Goal: Task Accomplishment & Management: Use online tool/utility

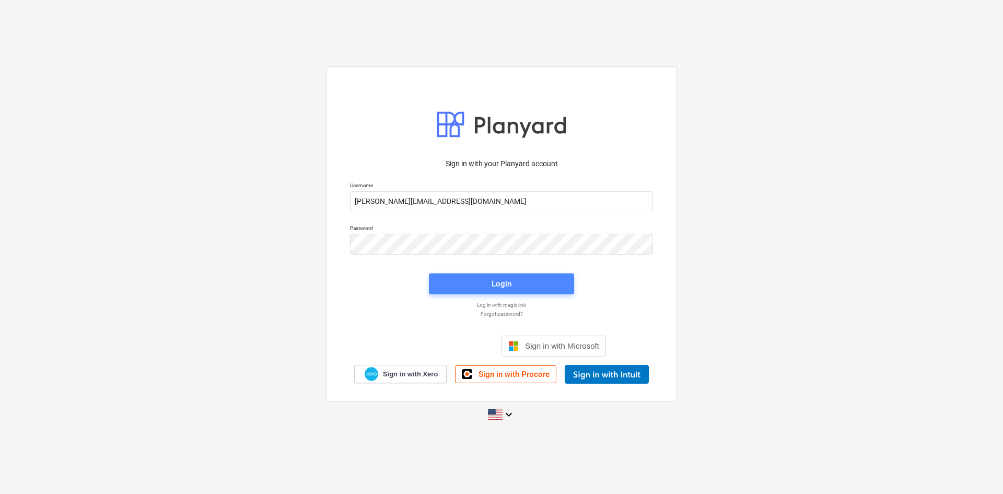
click at [510, 287] on div "Login" at bounding box center [502, 284] width 20 height 14
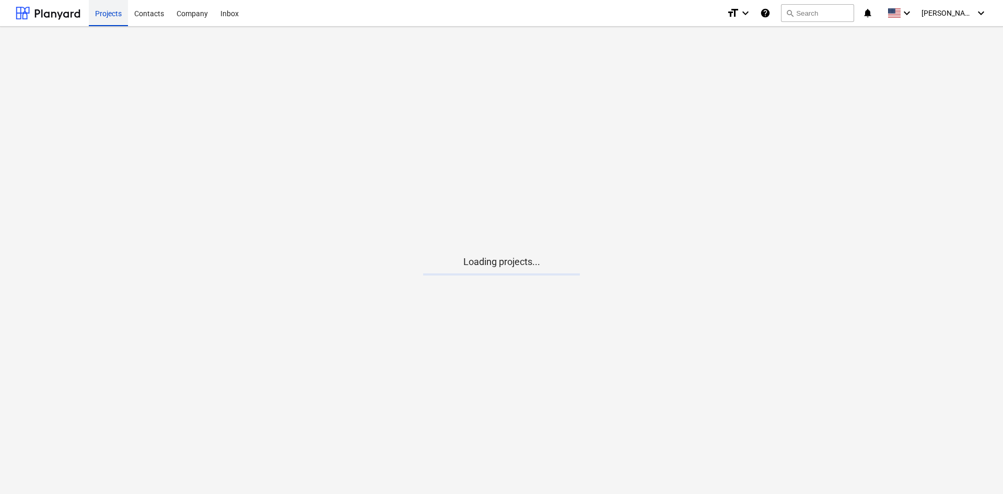
click at [112, 22] on div "Projects" at bounding box center [108, 12] width 39 height 27
click at [69, 13] on div at bounding box center [48, 13] width 65 height 26
click at [0, 228] on main "Loading projects..." at bounding box center [501, 260] width 1003 height 467
drag, startPoint x: 24, startPoint y: 164, endPoint x: 40, endPoint y: 164, distance: 16.7
click at [26, 164] on main "Loading projects..." at bounding box center [501, 260] width 1003 height 467
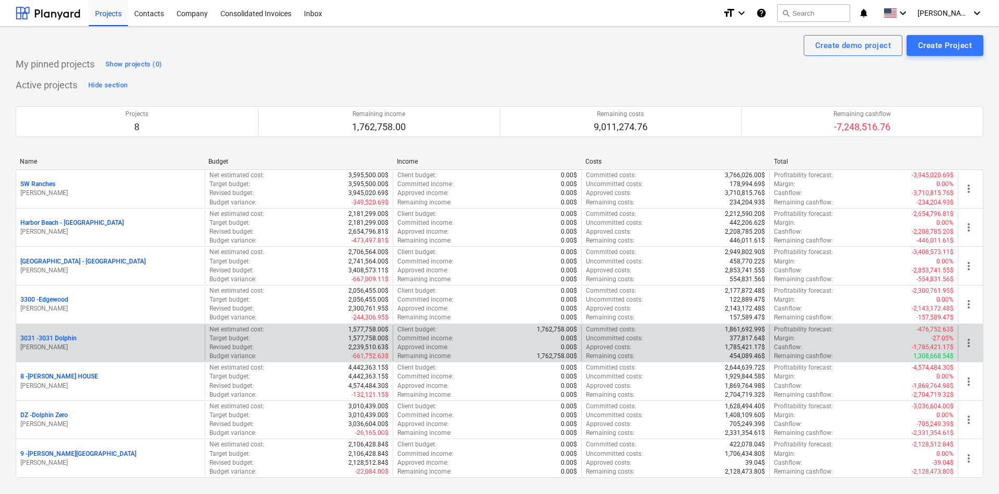
click at [59, 343] on p "[PERSON_NAME]" at bounding box center [110, 347] width 180 height 9
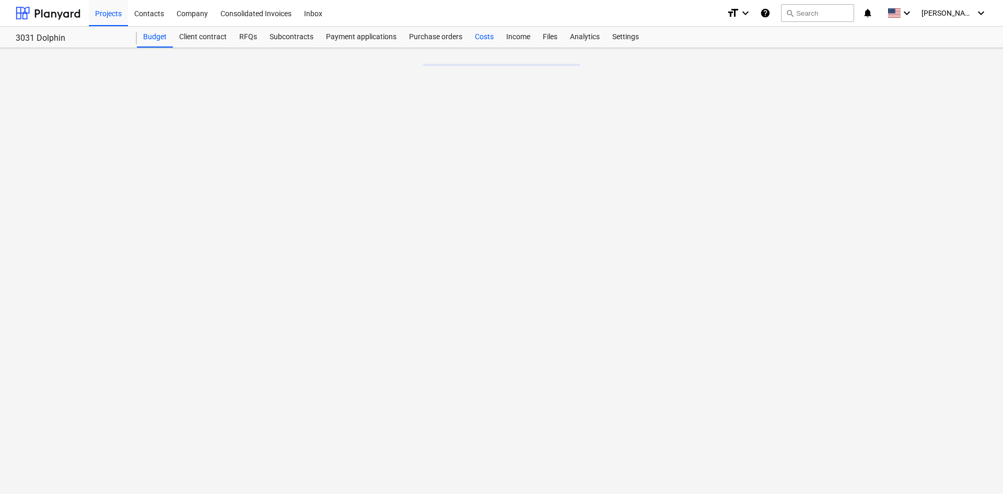
click at [488, 33] on div "Costs" at bounding box center [484, 37] width 31 height 21
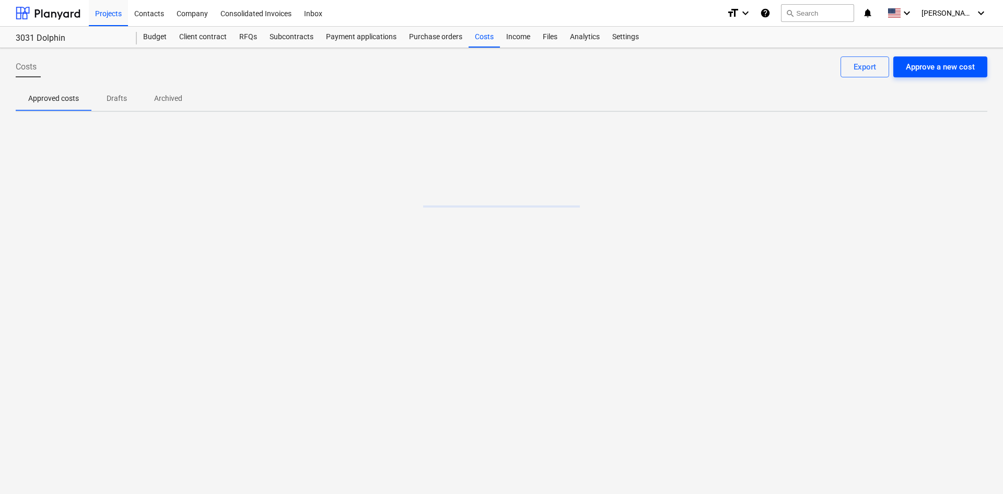
click at [937, 71] on div "Approve a new cost" at bounding box center [940, 67] width 69 height 14
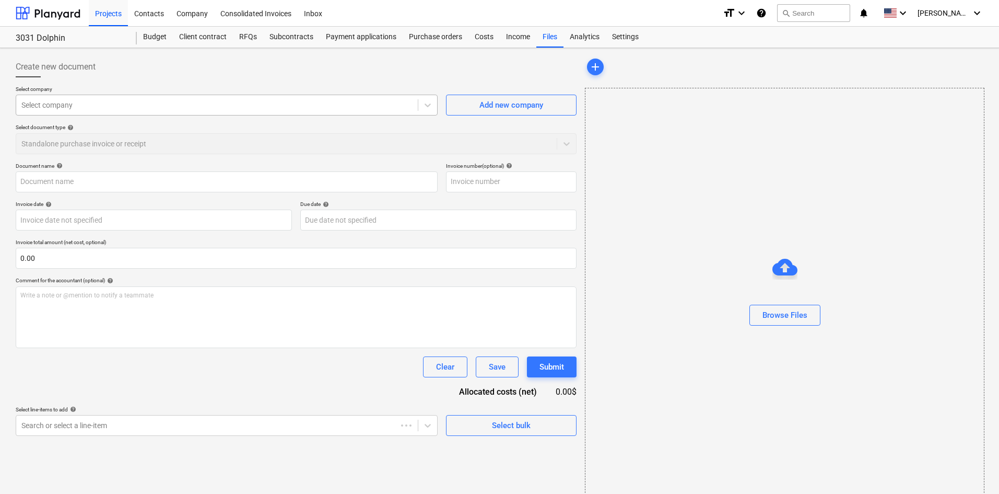
click at [127, 105] on div at bounding box center [216, 105] width 391 height 10
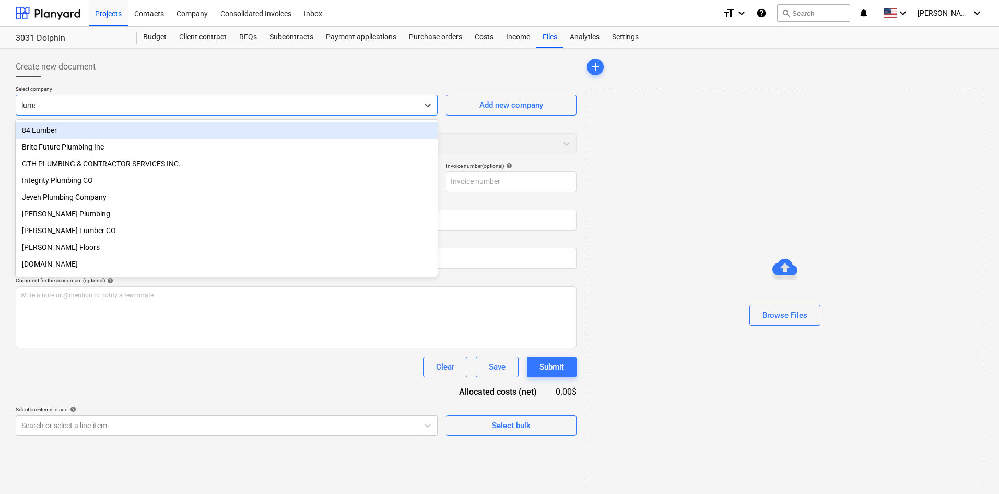
type input "lumar"
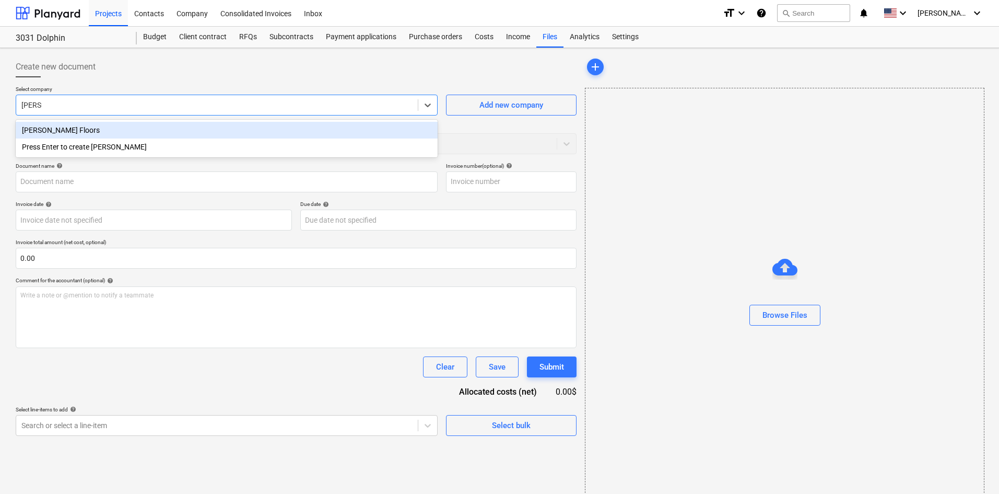
click at [148, 130] on div "Lumark Wood Floors" at bounding box center [227, 130] width 422 height 17
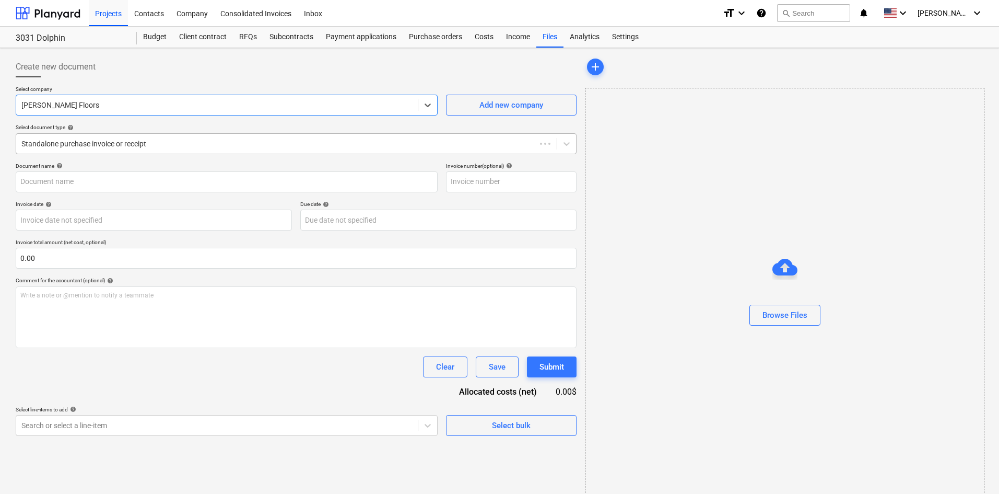
click at [127, 148] on div at bounding box center [275, 143] width 509 height 10
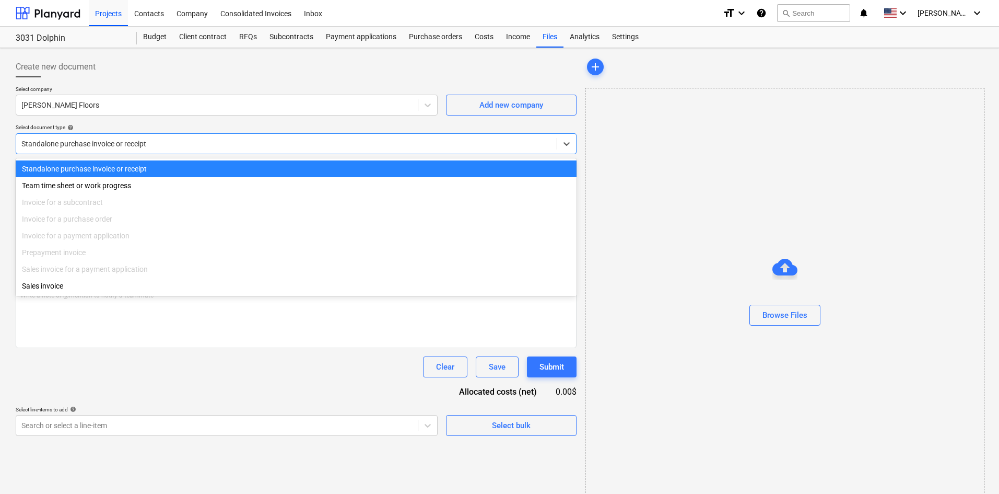
click at [127, 148] on div at bounding box center [286, 143] width 530 height 10
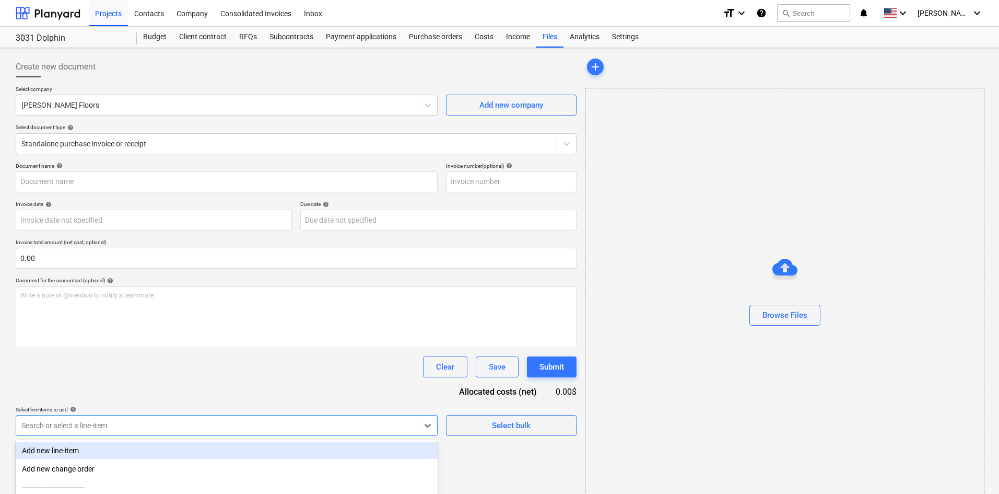
scroll to position [105, 0]
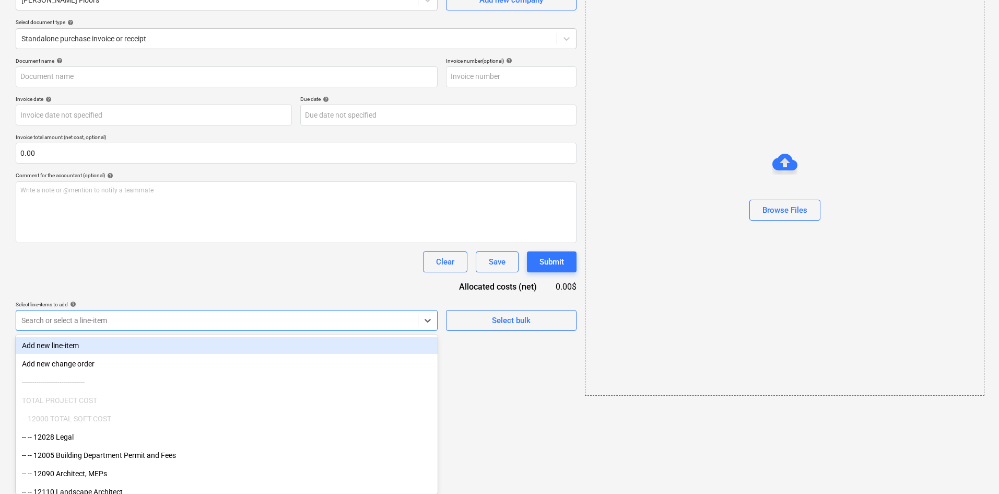
click at [126, 389] on body "Projects Contacts Company Consolidated Invoices Inbox format_size keyboard_arro…" at bounding box center [499, 142] width 999 height 494
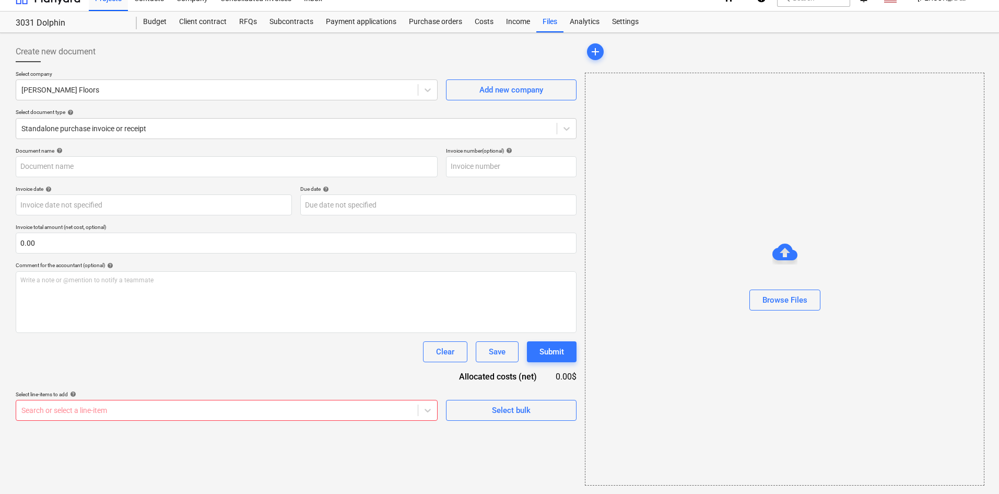
click at [567, 461] on html "Projects Contacts Company Consolidated Invoices Inbox format_size keyboard_arro…" at bounding box center [499, 232] width 999 height 494
click at [194, 439] on div "Create new document Select company Lumark Wood Floors Add new company Select do…" at bounding box center [295, 263] width 569 height 452
click at [190, 406] on body "Projects Contacts Company Consolidated Invoices Inbox format_size keyboard_arro…" at bounding box center [499, 232] width 999 height 494
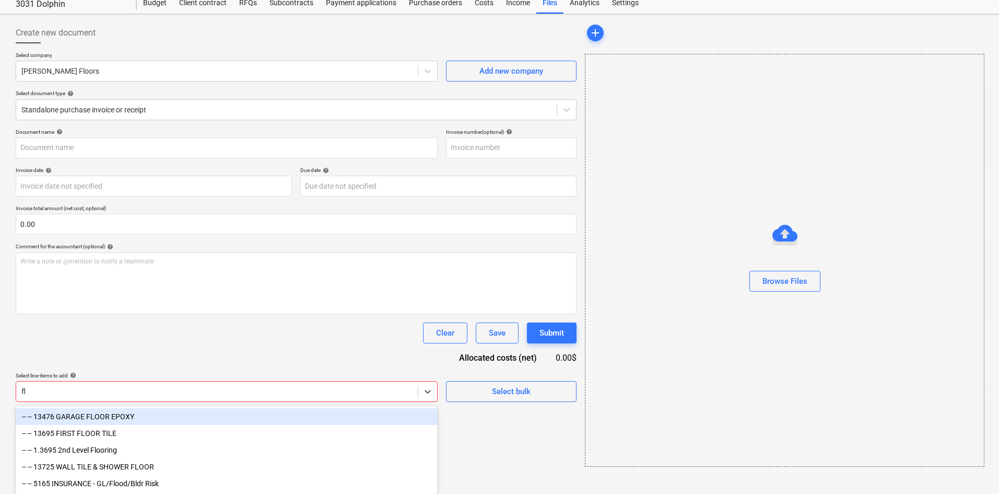
scroll to position [37, 0]
type input "flo"
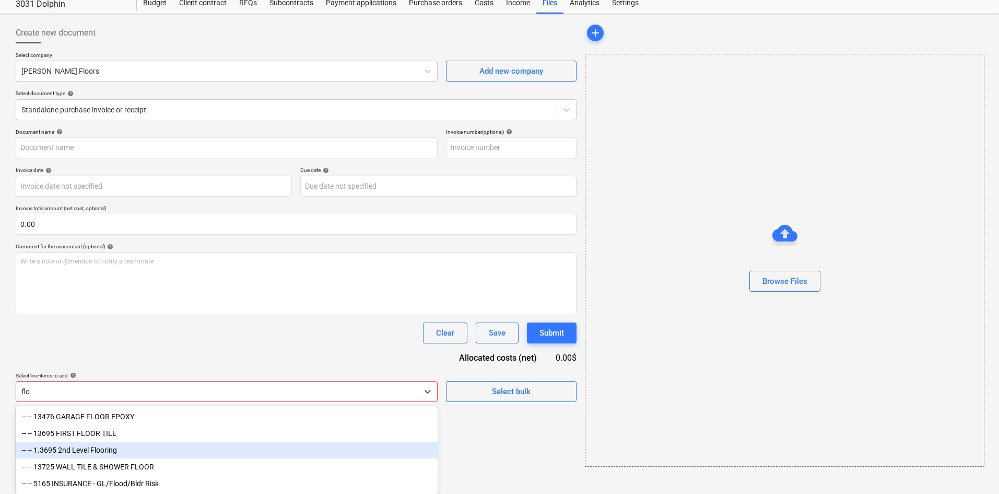
click at [204, 453] on div "-- -- 1.3695 2nd Level Flooring" at bounding box center [227, 449] width 422 height 17
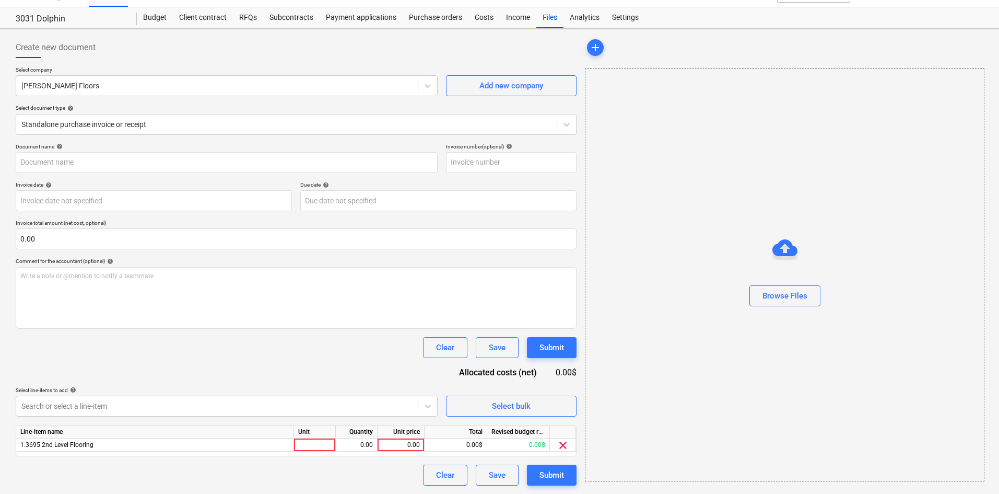
click at [257, 357] on div "Document name help Invoice number (optional) help Invoice date help Press the d…" at bounding box center [296, 314] width 561 height 342
click at [185, 368] on div "Document name help Invoice number (optional) help Invoice date help Press the d…" at bounding box center [296, 314] width 561 height 342
click at [435, 474] on button "Clear" at bounding box center [445, 474] width 44 height 21
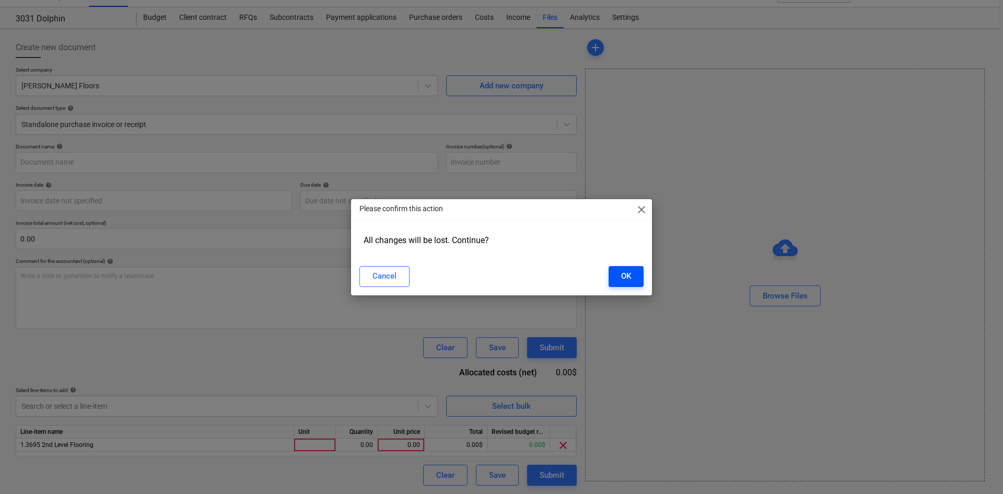
click at [623, 280] on div "OK" at bounding box center [626, 276] width 10 height 14
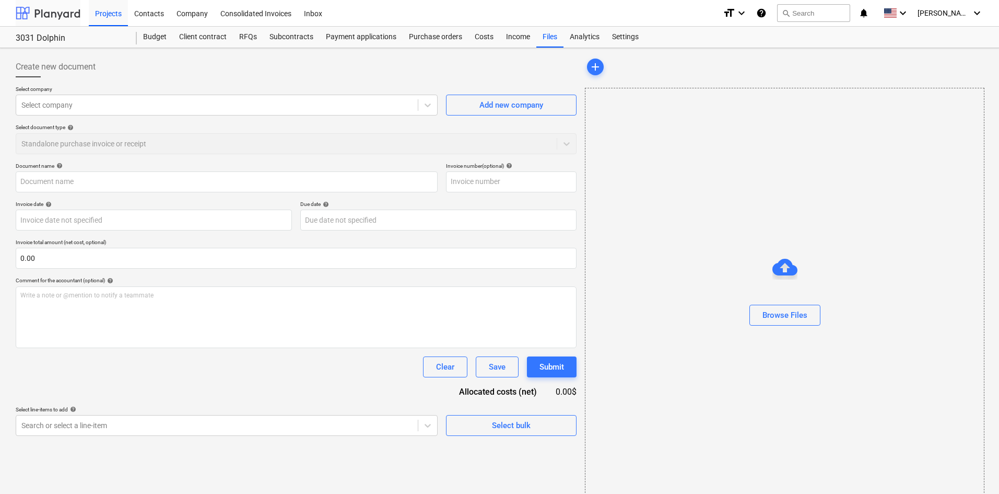
click at [56, 22] on div at bounding box center [48, 13] width 65 height 26
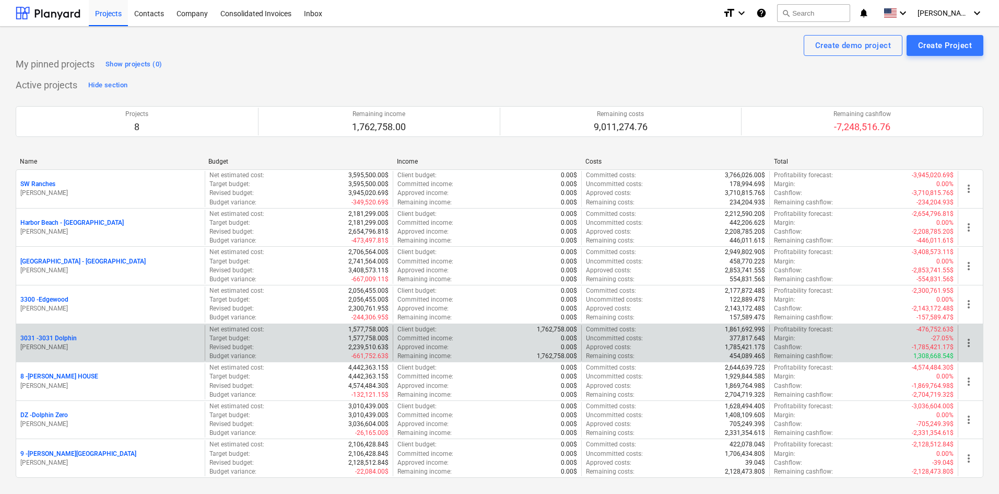
click at [56, 336] on p "3031 - 3031 Dolphin" at bounding box center [48, 338] width 56 height 9
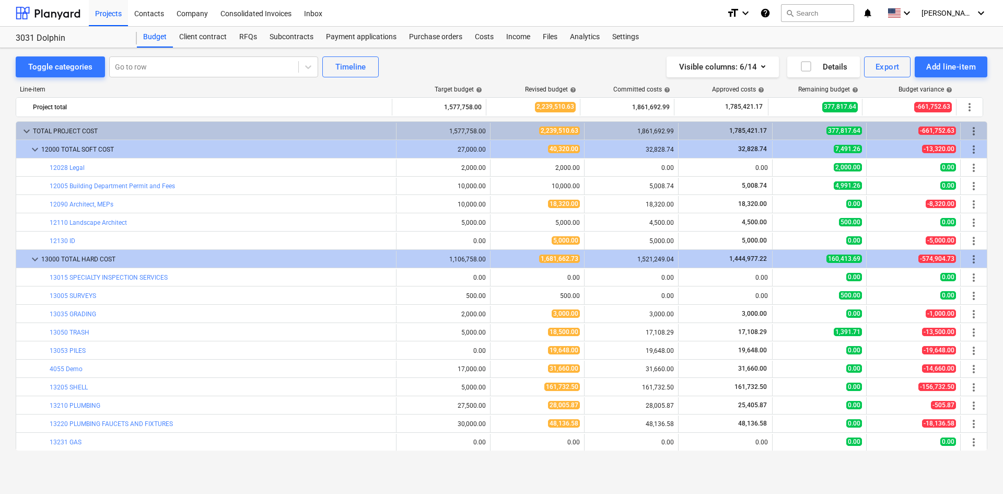
scroll to position [238, 0]
